Goal: Task Accomplishment & Management: Complete application form

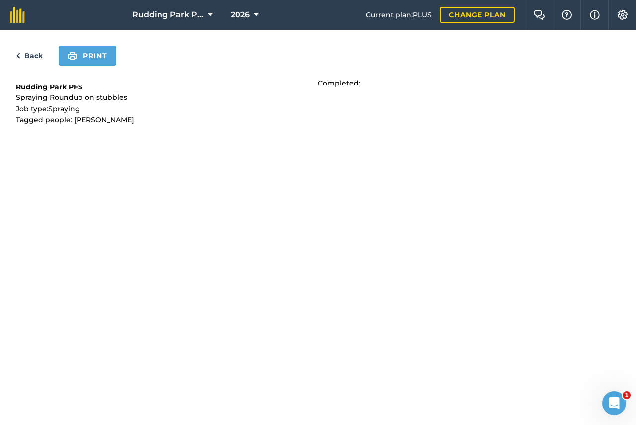
click at [26, 52] on link "Back" at bounding box center [29, 56] width 27 height 12
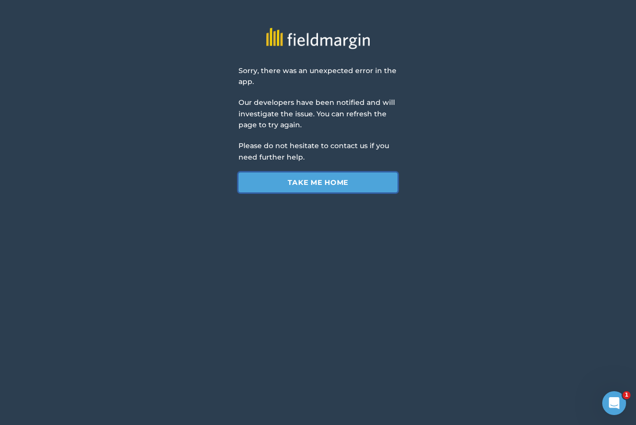
click at [351, 185] on link "Take me home" at bounding box center [317, 182] width 159 height 20
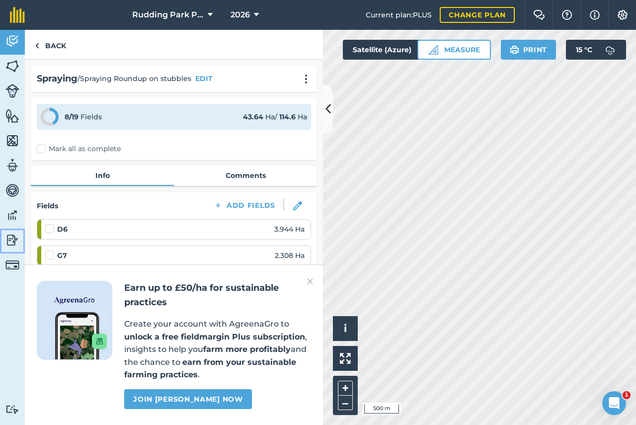
click at [14, 236] on img at bounding box center [12, 239] width 14 height 15
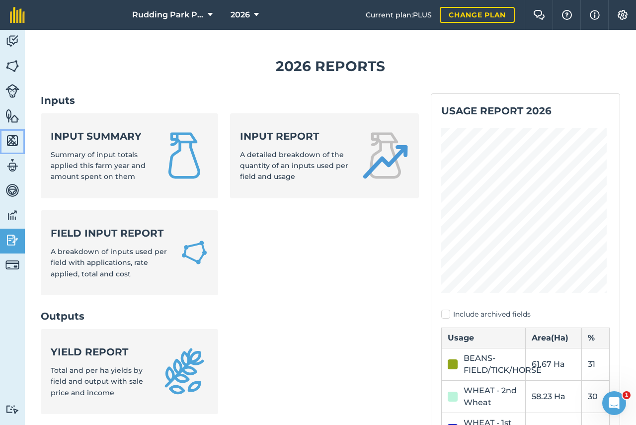
click at [16, 141] on img at bounding box center [12, 140] width 14 height 15
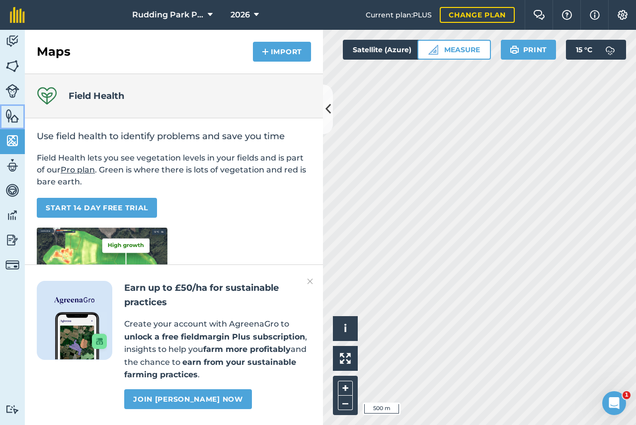
click at [17, 113] on img at bounding box center [12, 115] width 14 height 15
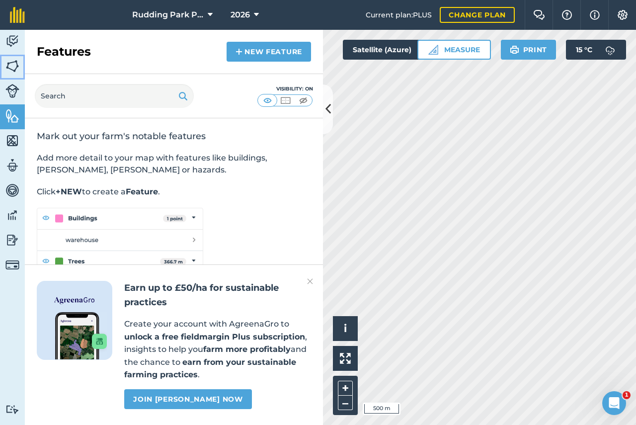
click at [14, 63] on img at bounding box center [12, 66] width 14 height 15
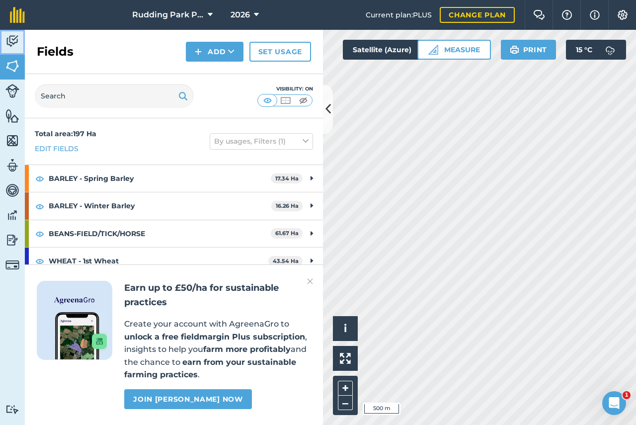
click at [15, 40] on img at bounding box center [12, 41] width 14 height 15
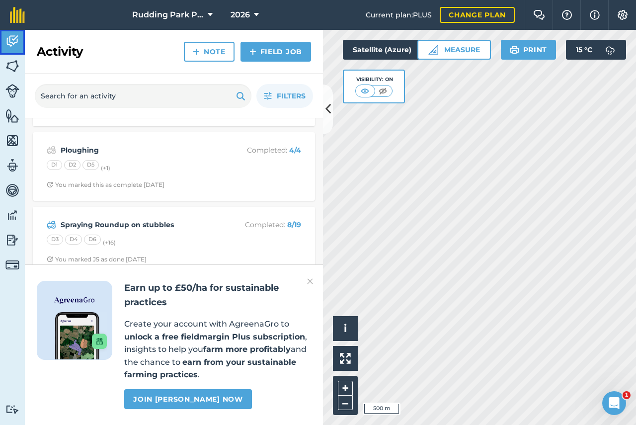
scroll to position [72, 0]
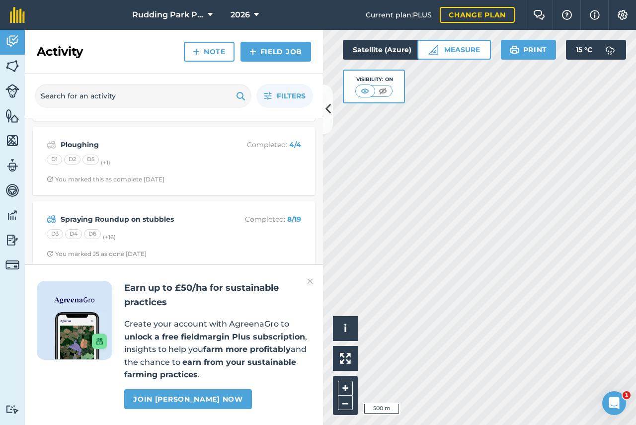
drag, startPoint x: 308, startPoint y: 281, endPoint x: 303, endPoint y: 278, distance: 6.1
click at [309, 280] on img at bounding box center [310, 281] width 6 height 12
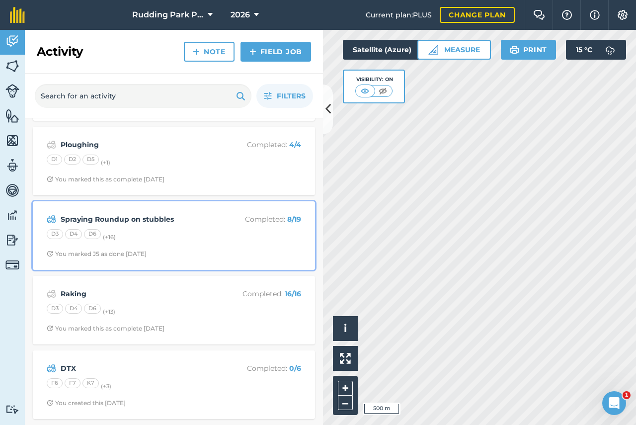
click at [208, 242] on div "Spraying Roundup on stubbles Completed : 8 / 19 D3 D4 D6 (+ 16 ) You marked J5 …" at bounding box center [174, 235] width 270 height 57
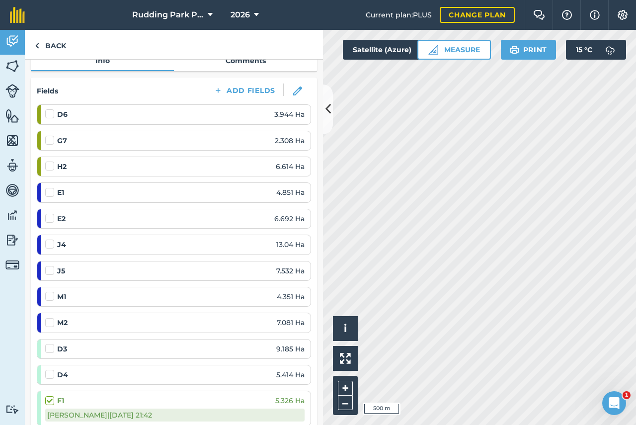
scroll to position [69, 0]
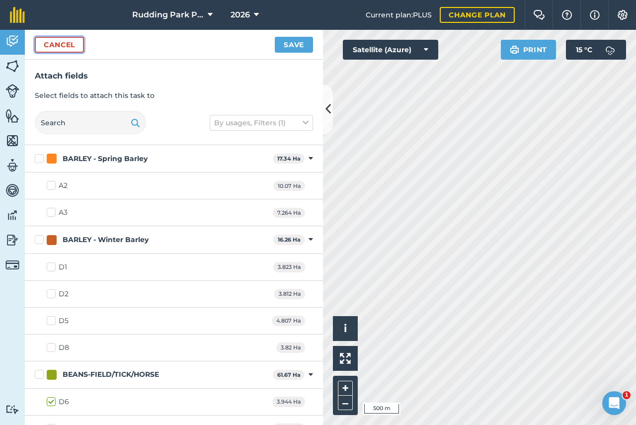
drag, startPoint x: 58, startPoint y: 47, endPoint x: 61, endPoint y: 53, distance: 6.9
click at [58, 47] on button "Cancel" at bounding box center [59, 45] width 49 height 16
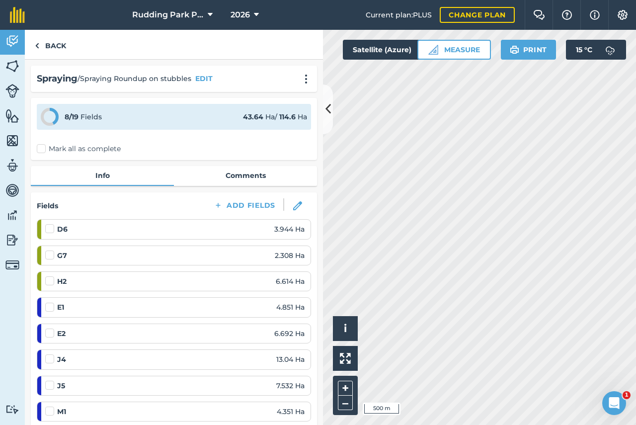
click at [51, 224] on label at bounding box center [51, 224] width 12 height 0
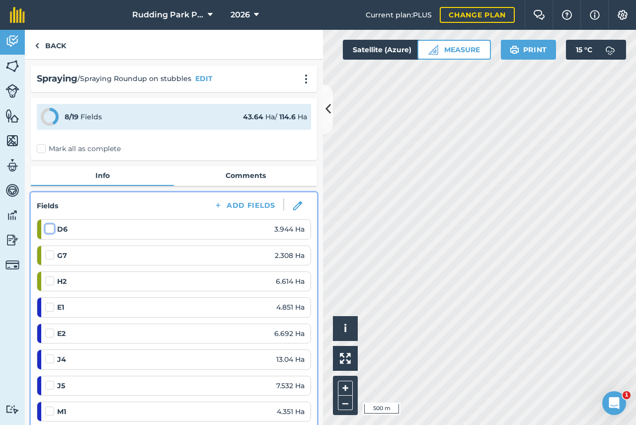
click at [51, 228] on input "checkbox" at bounding box center [48, 227] width 6 height 6
checkbox input "false"
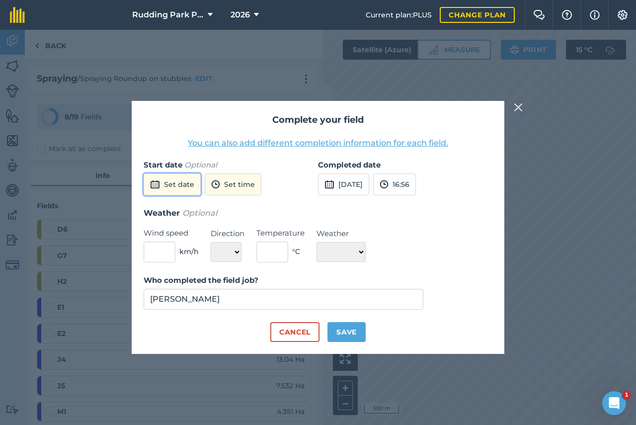
click at [170, 187] on button "Set date" at bounding box center [172, 184] width 57 height 22
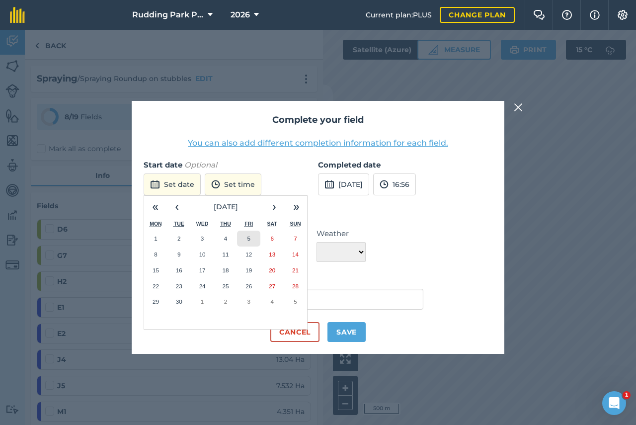
click at [248, 239] on abbr "5" at bounding box center [248, 238] width 3 height 6
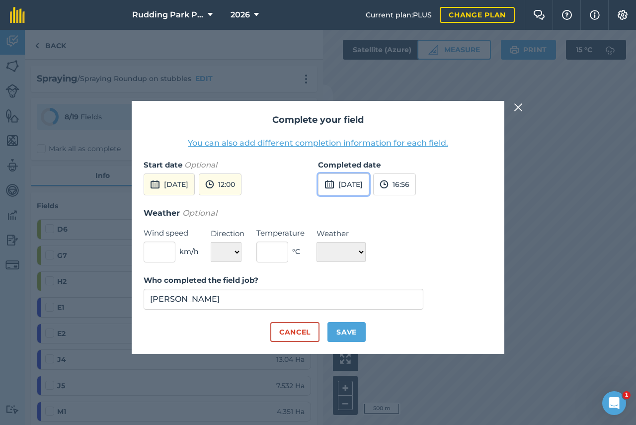
click at [328, 187] on img at bounding box center [329, 184] width 10 height 12
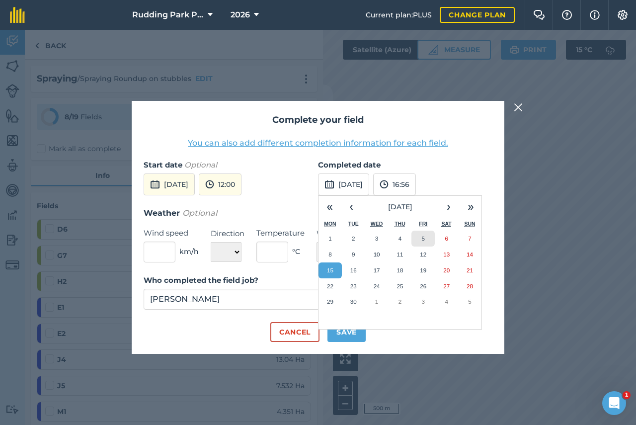
click at [422, 239] on abbr "5" at bounding box center [423, 238] width 3 height 6
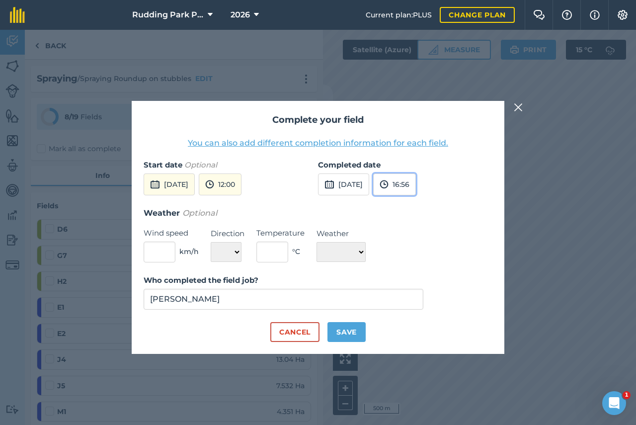
click at [388, 188] on img at bounding box center [383, 184] width 9 height 12
click at [410, 205] on button "15:30" at bounding box center [397, 204] width 47 height 16
click at [323, 208] on h3 "Weather Optional" at bounding box center [318, 213] width 349 height 13
click at [161, 251] on input "text" at bounding box center [160, 251] width 32 height 21
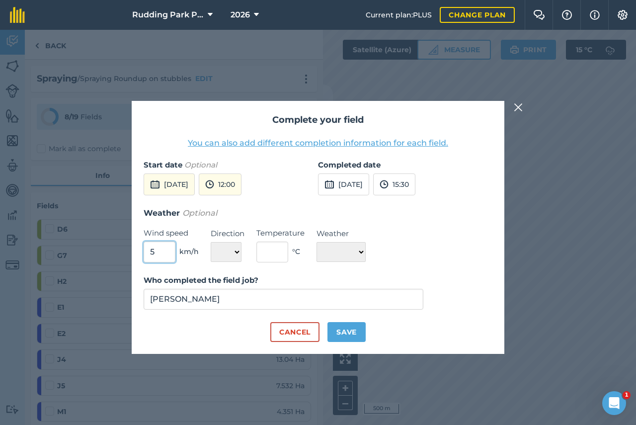
type input "5"
click at [222, 250] on select "N NE E SE S SW W NW" at bounding box center [226, 252] width 31 height 20
select select "W"
click at [355, 271] on form "Start date Optional [DATE] 12:00 Completed date [DATE] 15:30 Weather Optional W…" at bounding box center [318, 250] width 349 height 183
click at [346, 331] on button "Save" at bounding box center [346, 332] width 38 height 20
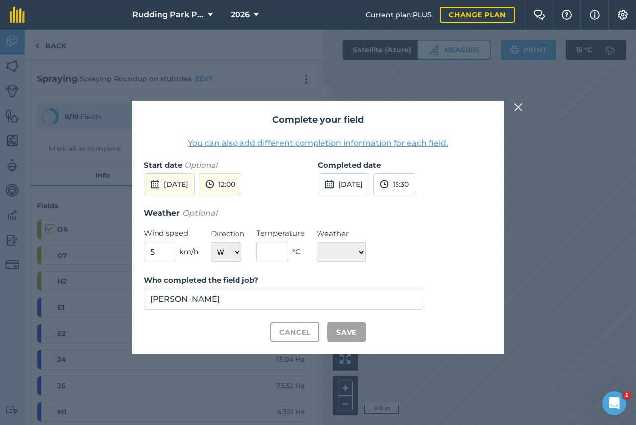
checkbox input "true"
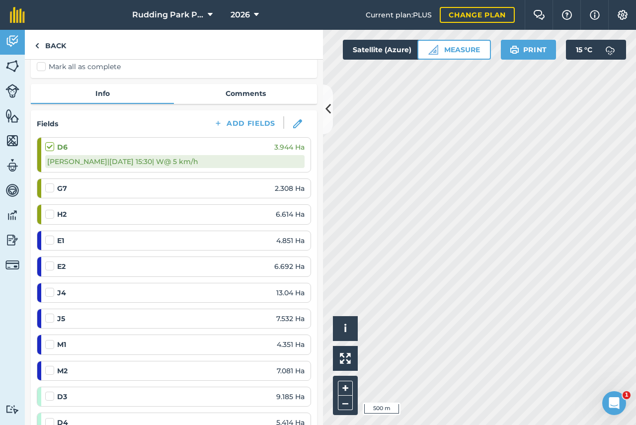
scroll to position [99, 0]
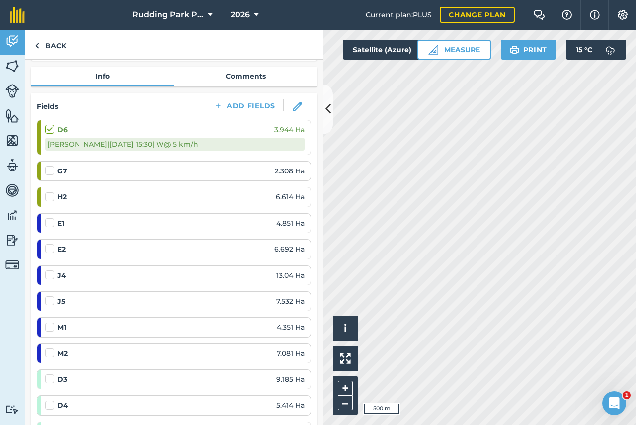
click at [46, 218] on label at bounding box center [51, 218] width 12 height 0
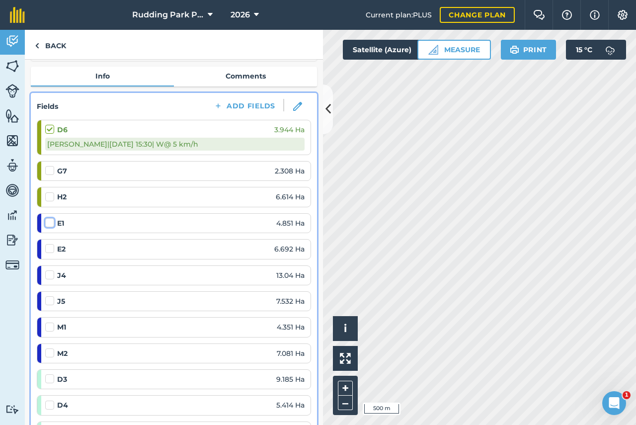
click at [46, 219] on input "checkbox" at bounding box center [48, 221] width 6 height 6
checkbox input "false"
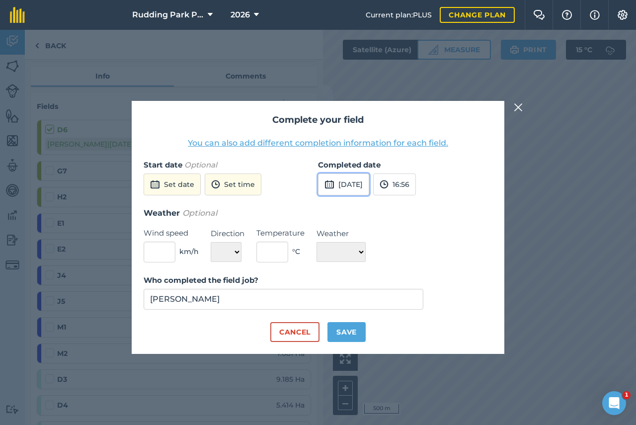
click at [335, 184] on button "[DATE]" at bounding box center [343, 184] width 51 height 22
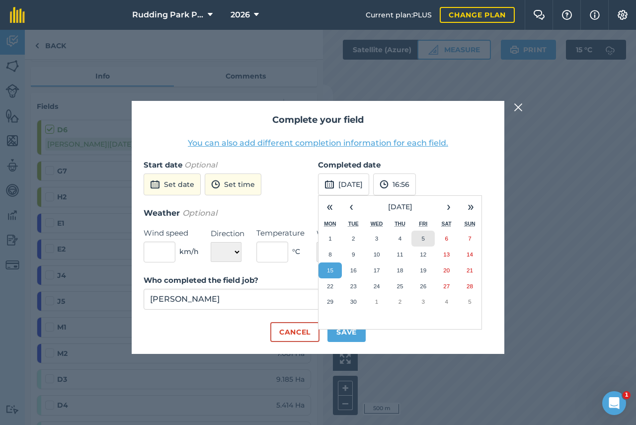
click at [425, 241] on button "5" at bounding box center [422, 238] width 23 height 16
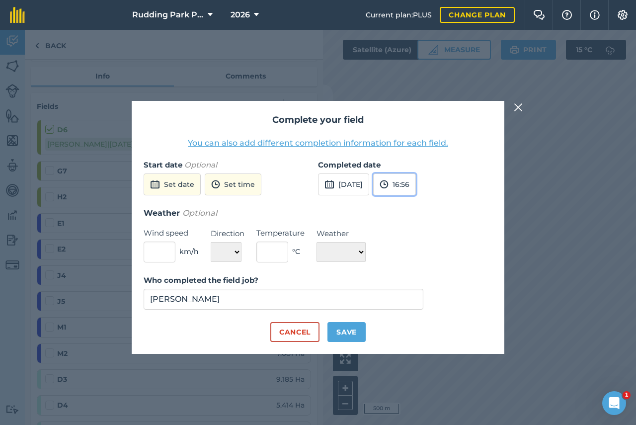
click at [416, 185] on button "16:56" at bounding box center [394, 184] width 43 height 22
click at [415, 241] on button "12:00" at bounding box center [397, 241] width 47 height 16
click at [160, 256] on input "text" at bounding box center [160, 251] width 32 height 21
type input "5"
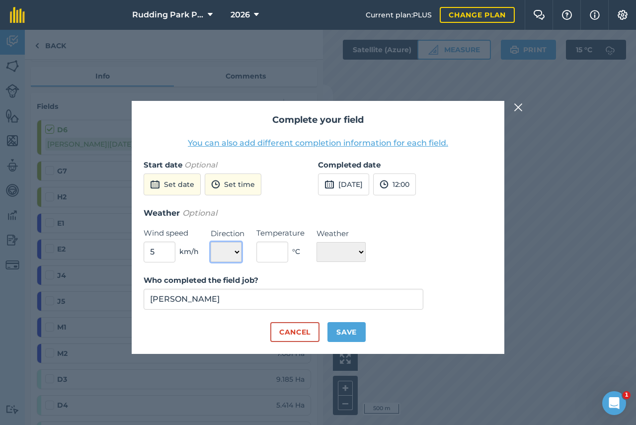
click at [230, 255] on select "N NE E SE S SW W NW" at bounding box center [226, 252] width 31 height 20
select select "W"
click at [211, 242] on select "N NE E SE S SW W NW" at bounding box center [226, 252] width 31 height 20
drag, startPoint x: 350, startPoint y: 335, endPoint x: 328, endPoint y: 309, distance: 33.8
click at [350, 335] on button "Save" at bounding box center [346, 332] width 38 height 20
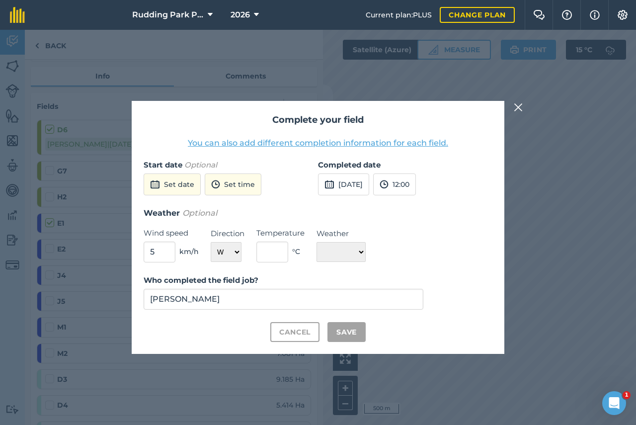
checkbox input "true"
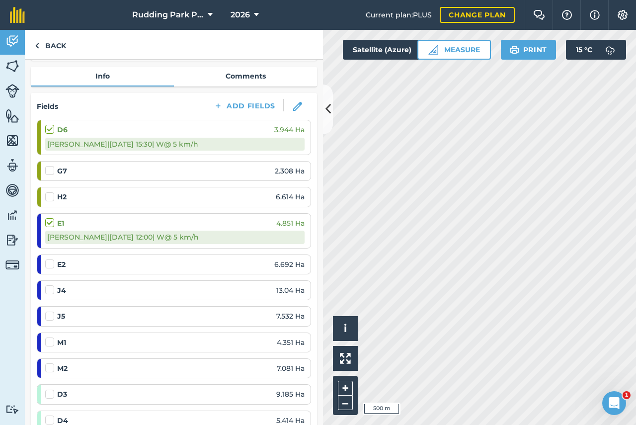
click at [54, 265] on div at bounding box center [51, 264] width 12 height 10
click at [48, 259] on label at bounding box center [51, 259] width 12 height 0
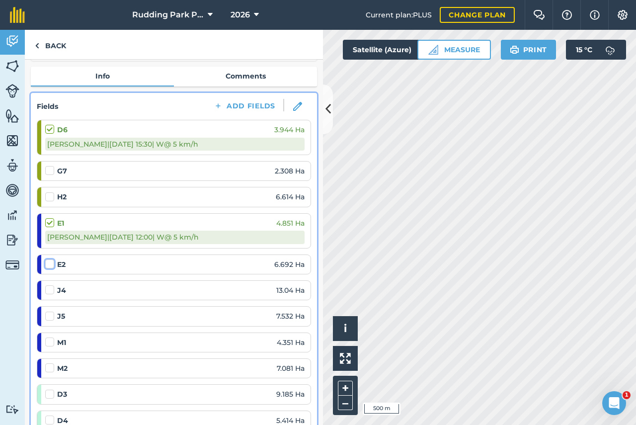
click at [48, 262] on input "checkbox" at bounding box center [48, 262] width 6 height 6
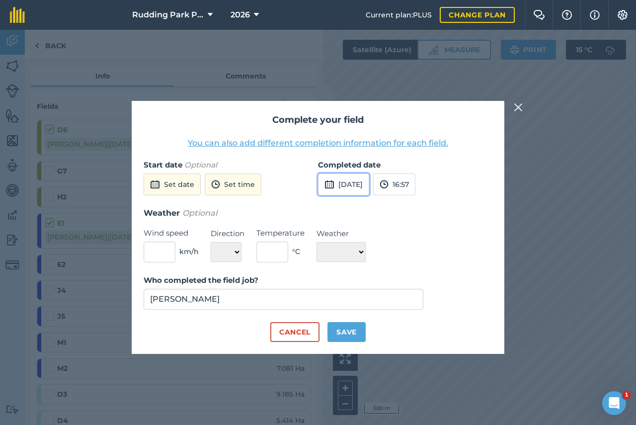
click at [341, 184] on button "[DATE]" at bounding box center [343, 184] width 51 height 22
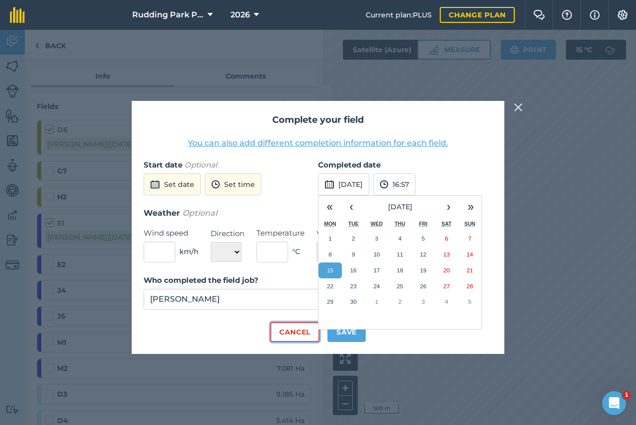
click at [310, 330] on button "Cancel" at bounding box center [294, 332] width 49 height 20
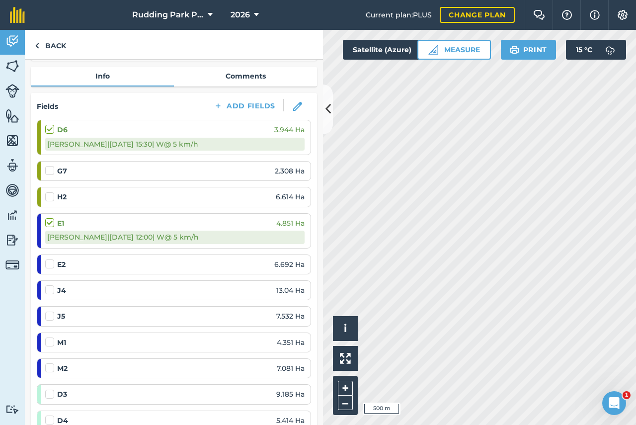
click at [45, 259] on label at bounding box center [51, 259] width 12 height 0
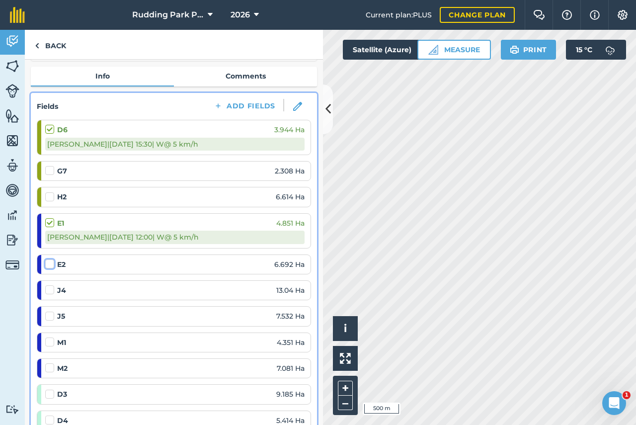
click at [45, 264] on input "checkbox" at bounding box center [48, 262] width 6 height 6
checkbox input "false"
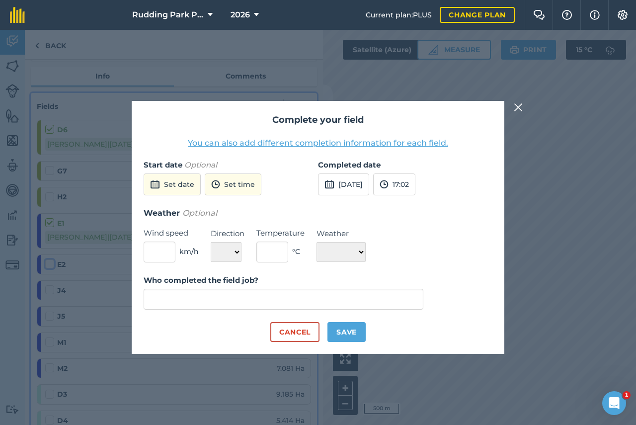
type input "[PERSON_NAME]"
click at [341, 183] on button "[DATE]" at bounding box center [343, 184] width 51 height 22
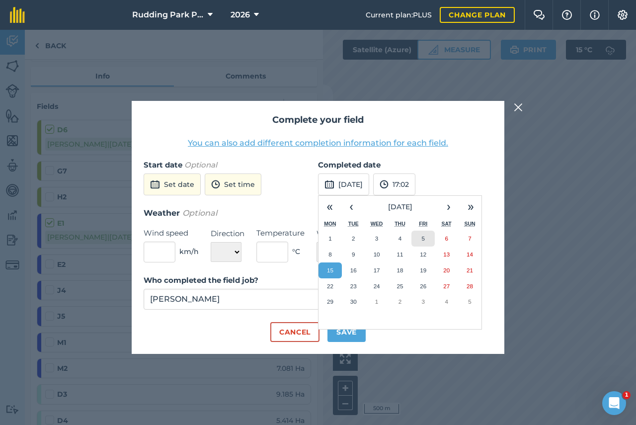
click at [419, 236] on button "5" at bounding box center [422, 238] width 23 height 16
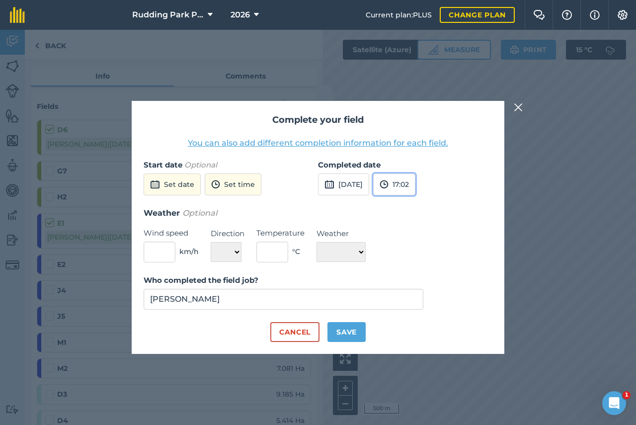
click at [412, 184] on button "17:02" at bounding box center [394, 184] width 42 height 22
click at [410, 242] on button "12:30" at bounding box center [397, 241] width 47 height 16
click at [356, 331] on button "Save" at bounding box center [346, 332] width 38 height 20
checkbox input "true"
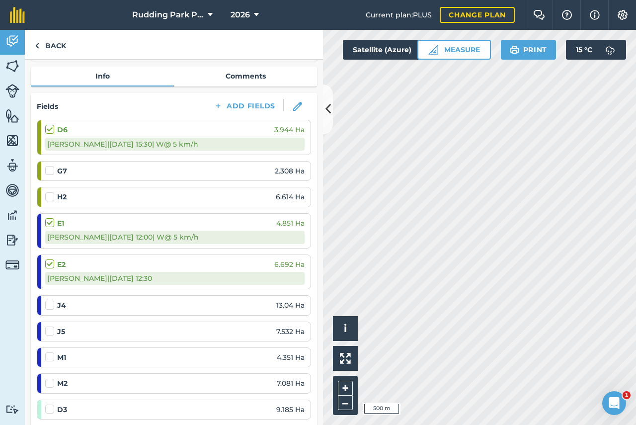
click at [51, 300] on label at bounding box center [51, 300] width 12 height 0
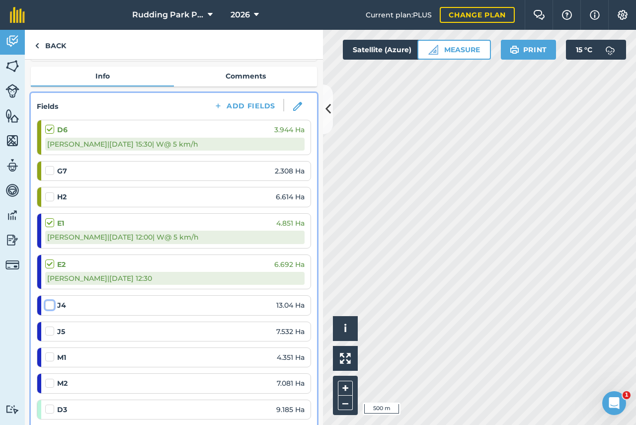
click at [51, 303] on input "checkbox" at bounding box center [48, 303] width 6 height 6
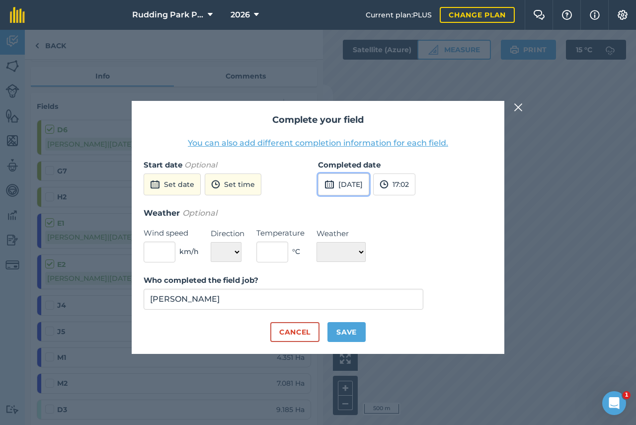
click at [347, 186] on button "[DATE]" at bounding box center [343, 184] width 51 height 22
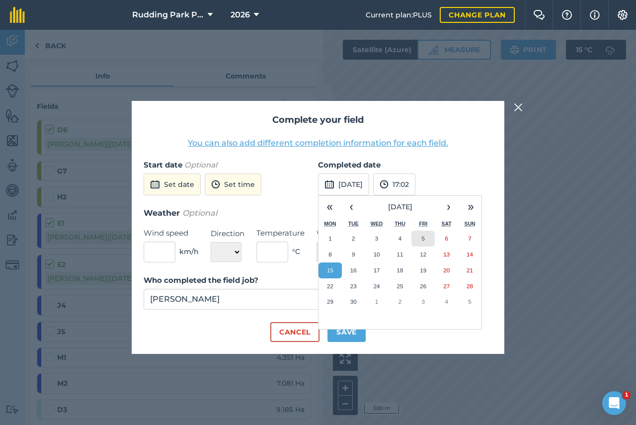
click at [418, 238] on button "5" at bounding box center [422, 238] width 23 height 16
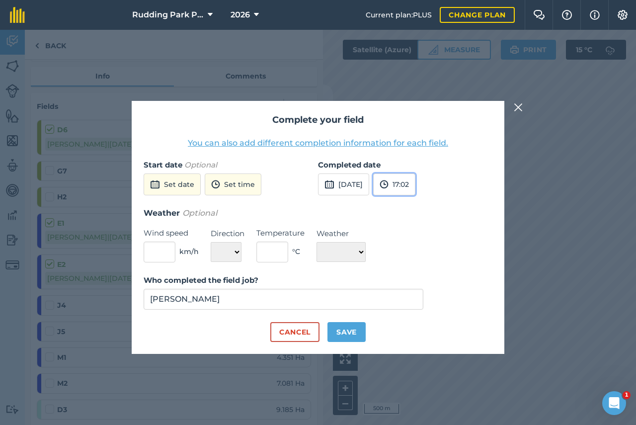
click at [388, 184] on img at bounding box center [383, 184] width 9 height 12
click at [404, 225] on button "11:00" at bounding box center [397, 224] width 47 height 16
click at [343, 330] on button "Save" at bounding box center [346, 332] width 38 height 20
checkbox input "true"
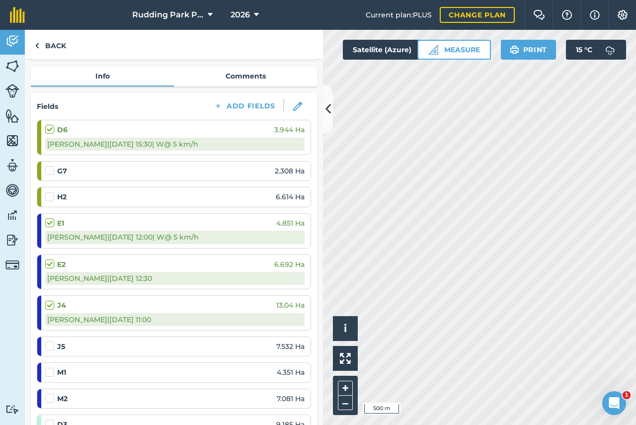
click at [48, 341] on label at bounding box center [51, 341] width 12 height 0
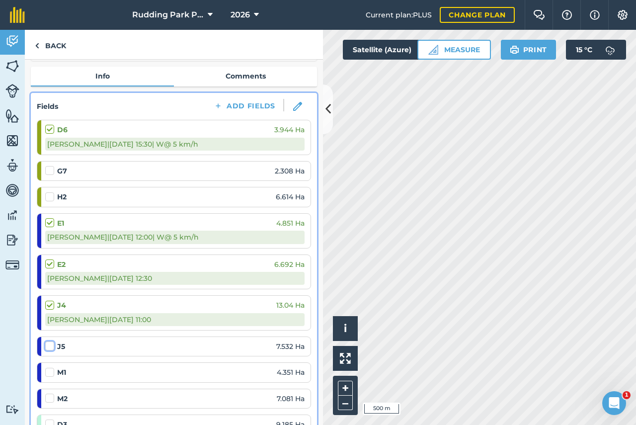
click at [48, 347] on input "checkbox" at bounding box center [48, 344] width 6 height 6
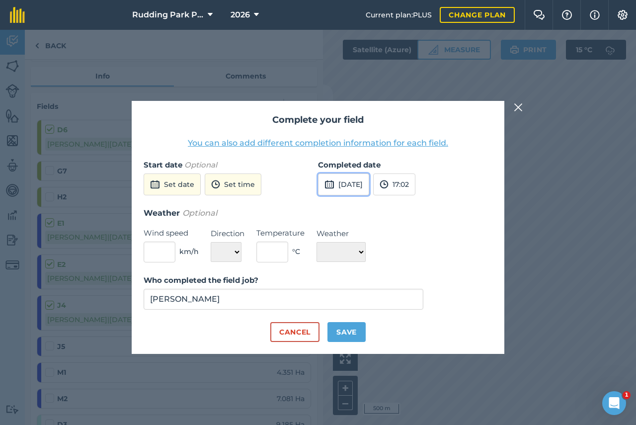
click at [325, 184] on img at bounding box center [329, 184] width 10 height 12
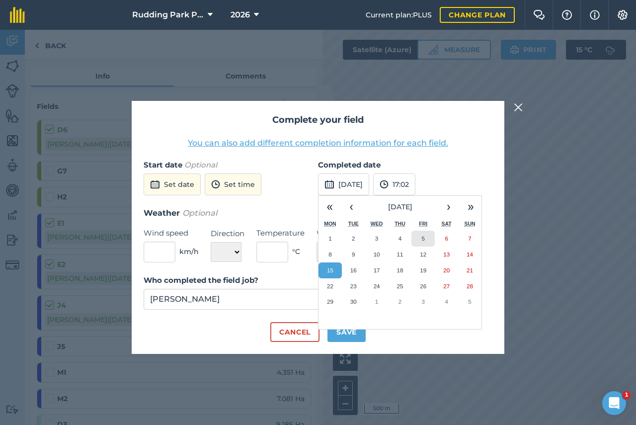
click at [423, 237] on abbr "5" at bounding box center [423, 238] width 3 height 6
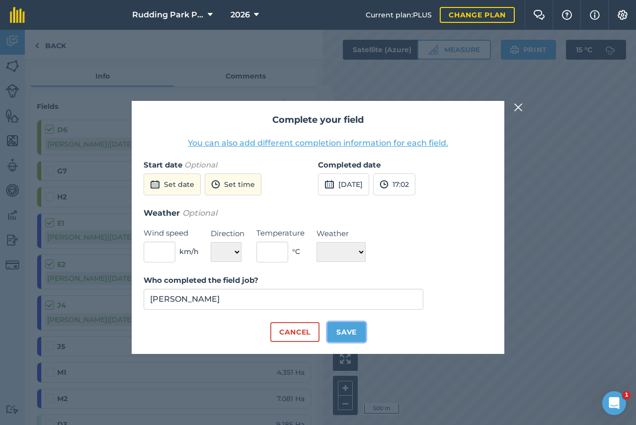
click at [342, 332] on button "Save" at bounding box center [346, 332] width 38 height 20
checkbox input "true"
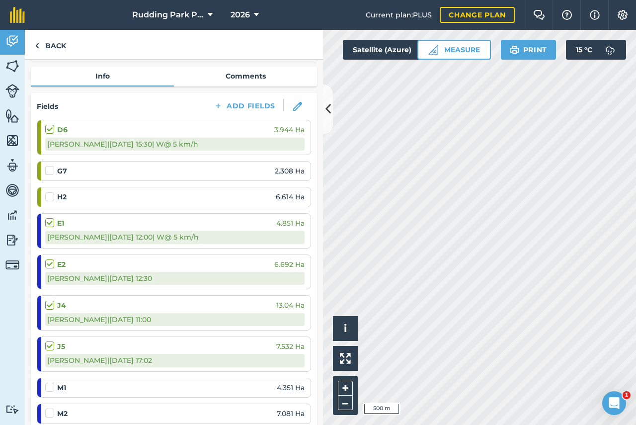
scroll to position [248, 0]
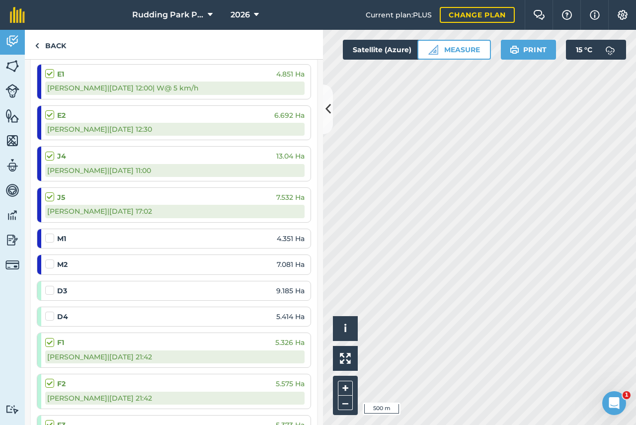
click at [50, 233] on label at bounding box center [51, 233] width 12 height 0
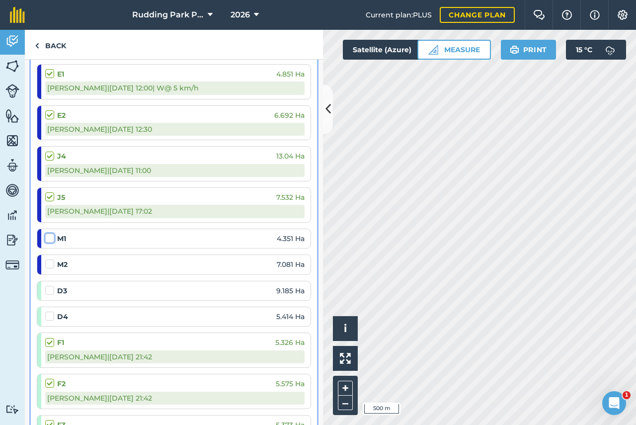
click at [50, 239] on input "checkbox" at bounding box center [48, 236] width 6 height 6
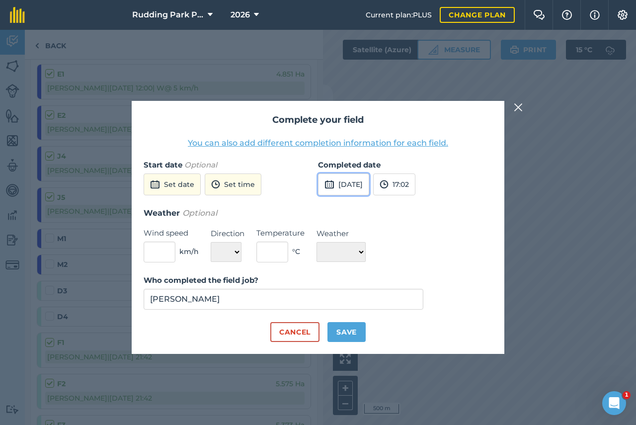
click at [334, 190] on button "[DATE]" at bounding box center [343, 184] width 51 height 22
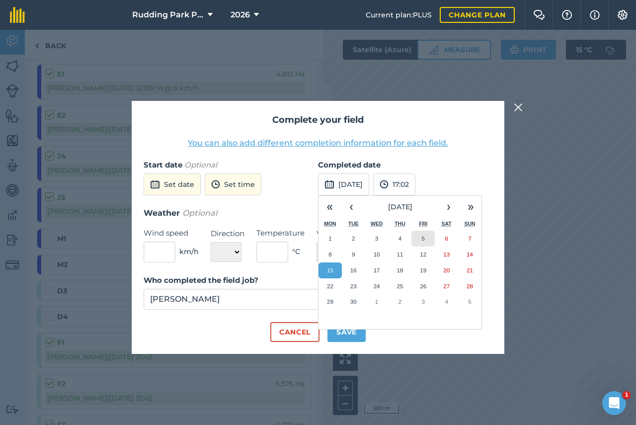
click at [417, 239] on button "5" at bounding box center [422, 238] width 23 height 16
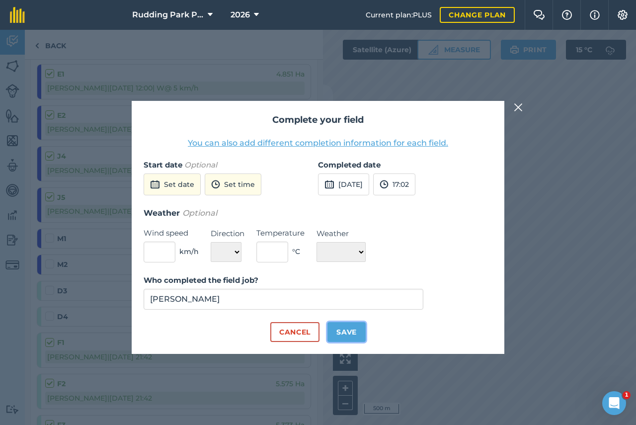
click at [340, 329] on button "Save" at bounding box center [346, 332] width 38 height 20
checkbox input "true"
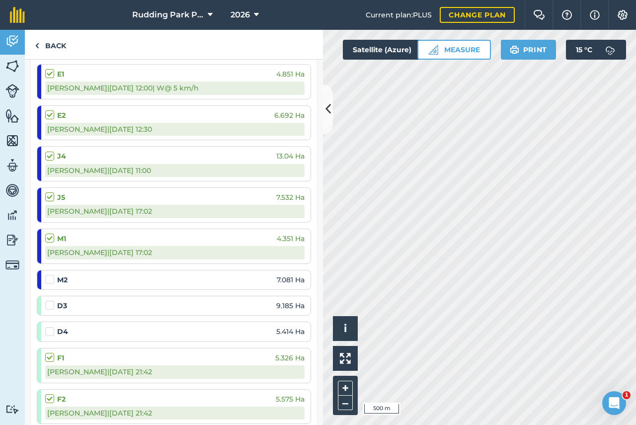
click at [46, 274] on label at bounding box center [51, 274] width 12 height 0
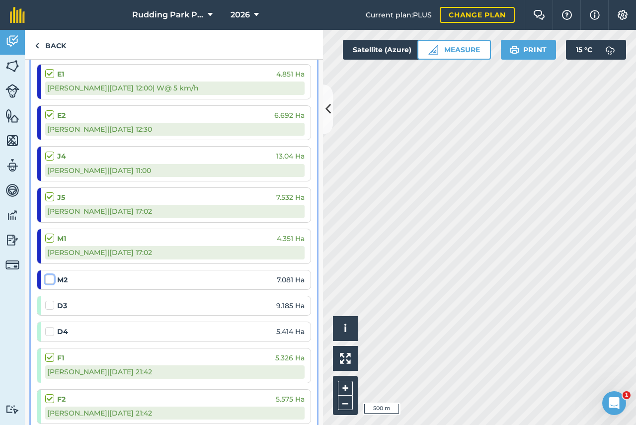
click at [46, 278] on input "checkbox" at bounding box center [48, 277] width 6 height 6
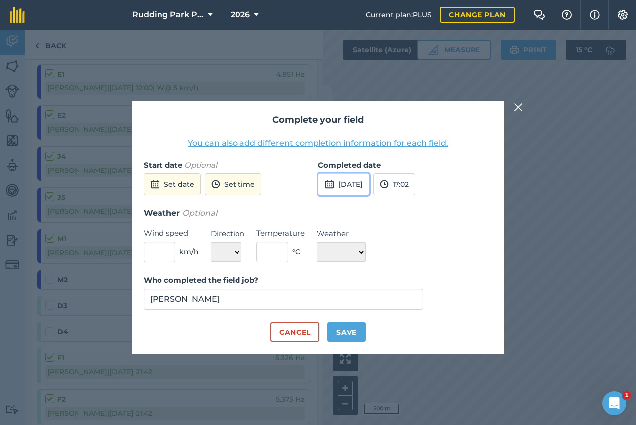
click at [348, 187] on button "[DATE]" at bounding box center [343, 184] width 51 height 22
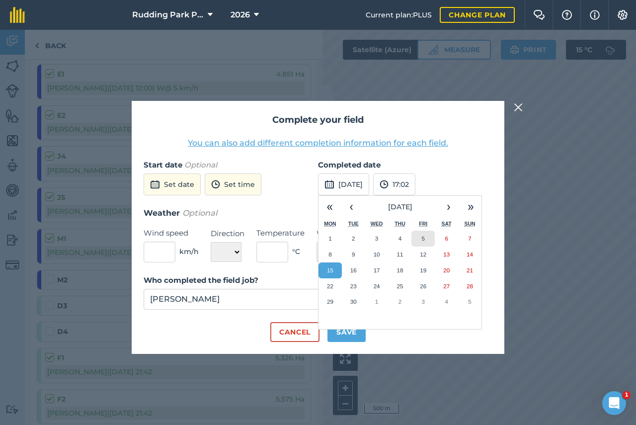
click at [418, 241] on button "5" at bounding box center [422, 238] width 23 height 16
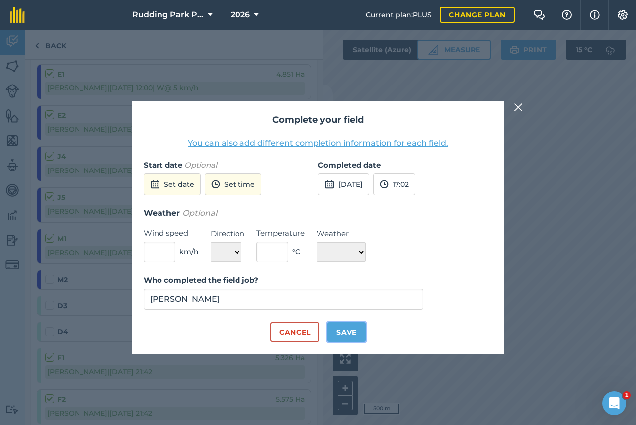
click at [354, 328] on button "Save" at bounding box center [346, 332] width 38 height 20
checkbox input "true"
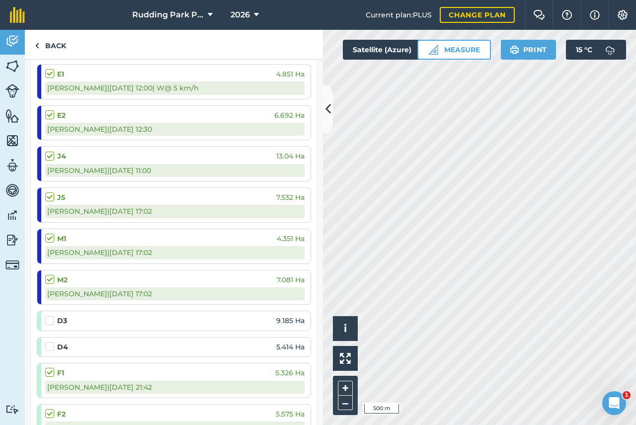
click at [50, 315] on label at bounding box center [51, 315] width 12 height 0
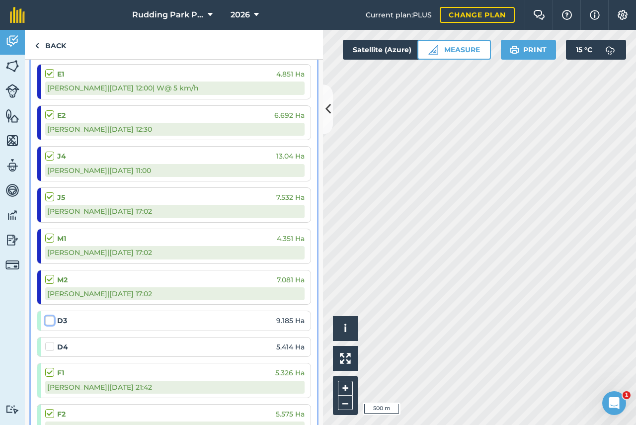
click at [50, 322] on input "checkbox" at bounding box center [48, 318] width 6 height 6
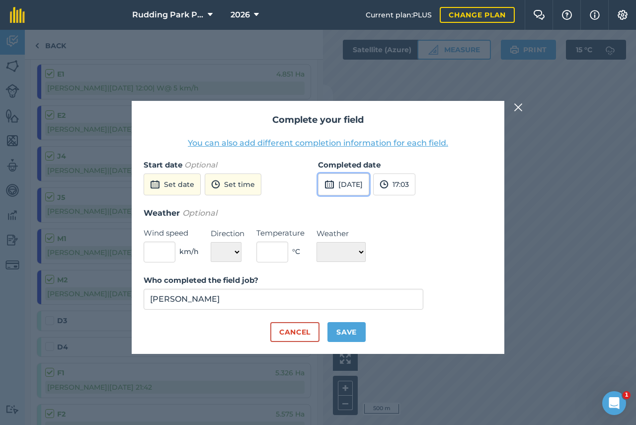
click at [341, 181] on button "[DATE]" at bounding box center [343, 184] width 51 height 22
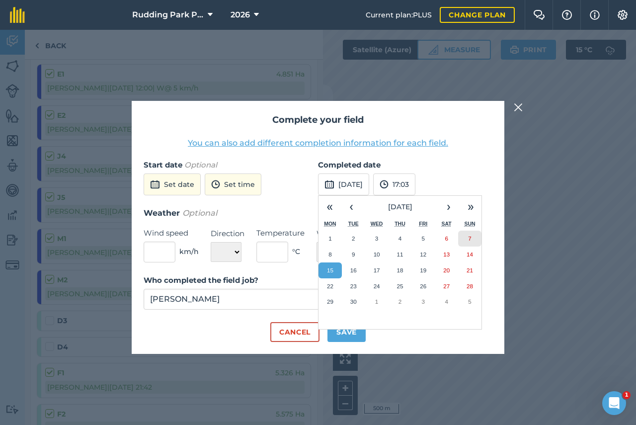
click at [465, 238] on button "7" at bounding box center [469, 238] width 23 height 16
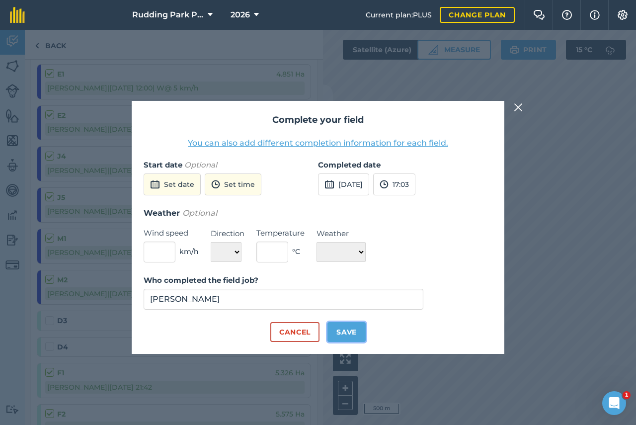
click at [341, 332] on button "Save" at bounding box center [346, 332] width 38 height 20
checkbox input "true"
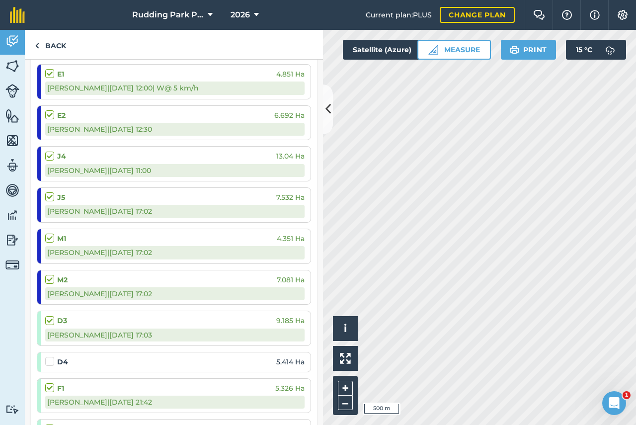
click at [49, 356] on label at bounding box center [51, 356] width 12 height 0
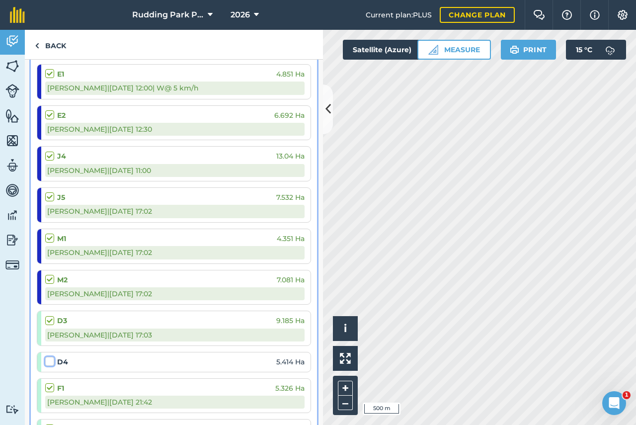
click at [49, 361] on input "checkbox" at bounding box center [48, 359] width 6 height 6
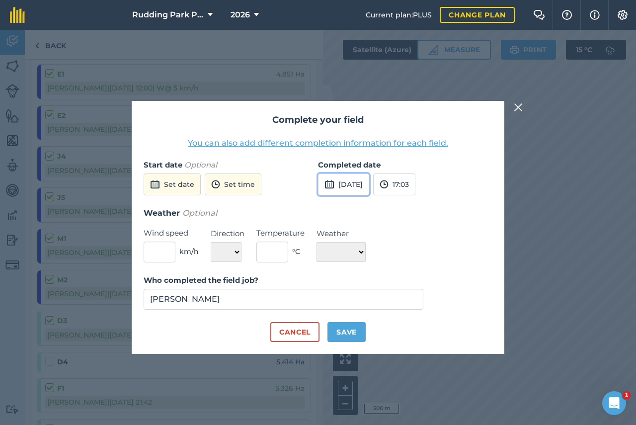
click at [345, 183] on button "[DATE]" at bounding box center [343, 184] width 51 height 22
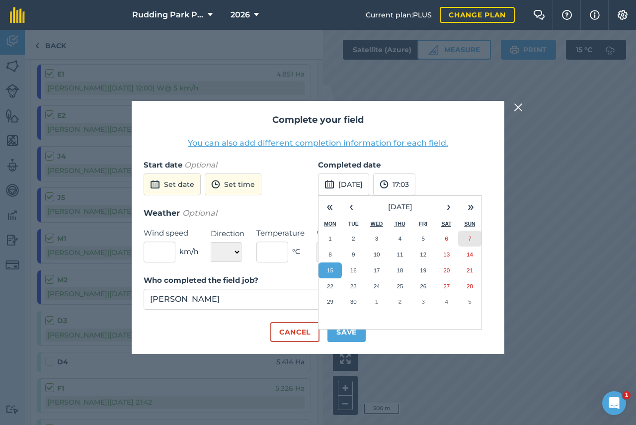
click at [470, 239] on abbr "7" at bounding box center [469, 238] width 3 height 6
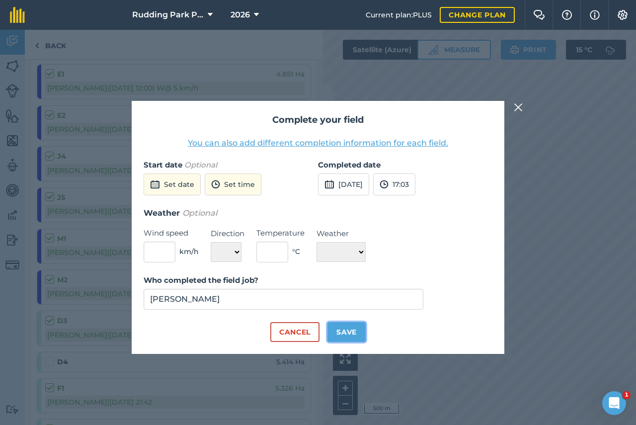
drag, startPoint x: 352, startPoint y: 333, endPoint x: 346, endPoint y: 332, distance: 6.6
click at [352, 333] on button "Save" at bounding box center [346, 332] width 38 height 20
checkbox input "true"
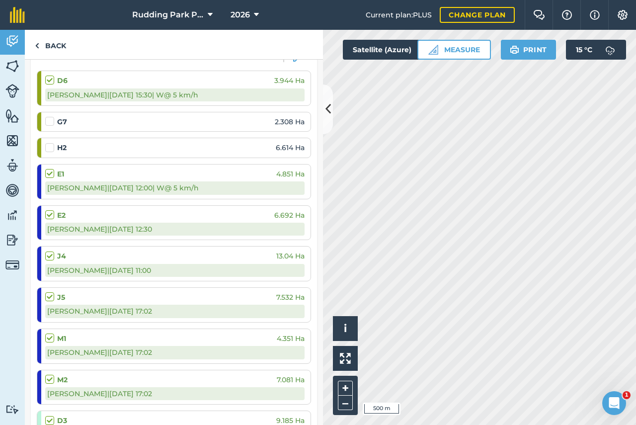
scroll to position [50, 0]
